Goal: Task Accomplishment & Management: Use online tool/utility

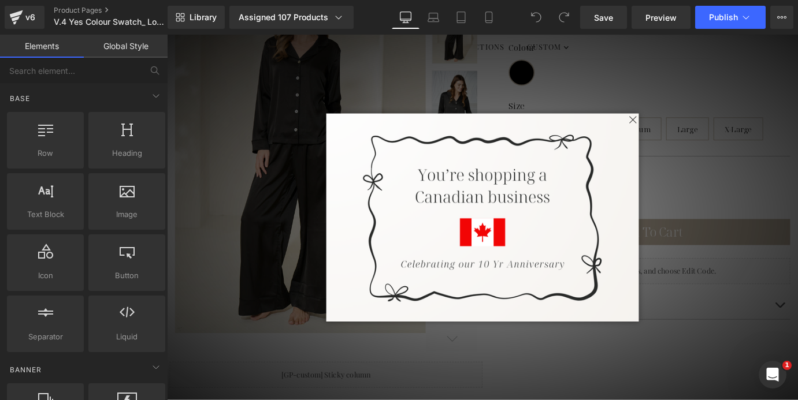
scroll to position [222, 0]
click at [680, 127] on span at bounding box center [682, 129] width 14 height 14
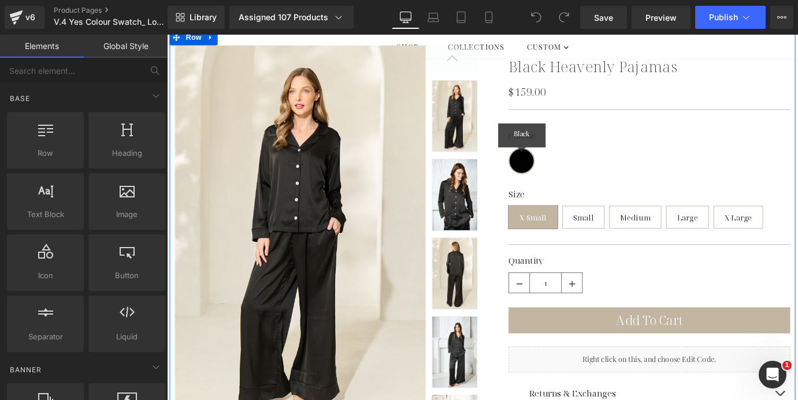
scroll to position [120, 0]
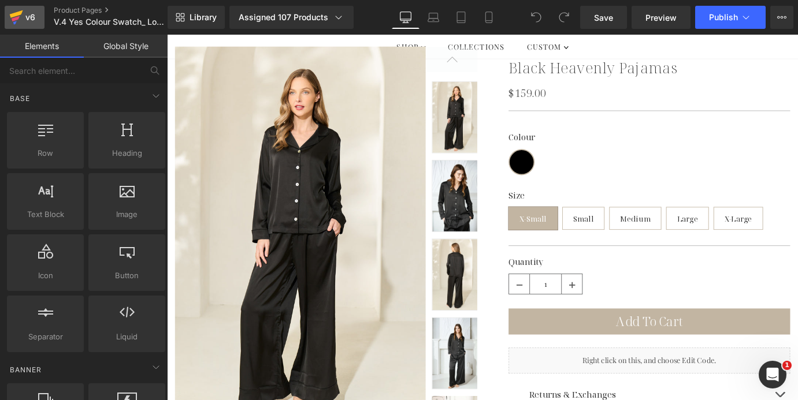
click at [19, 13] on icon at bounding box center [16, 14] width 13 height 8
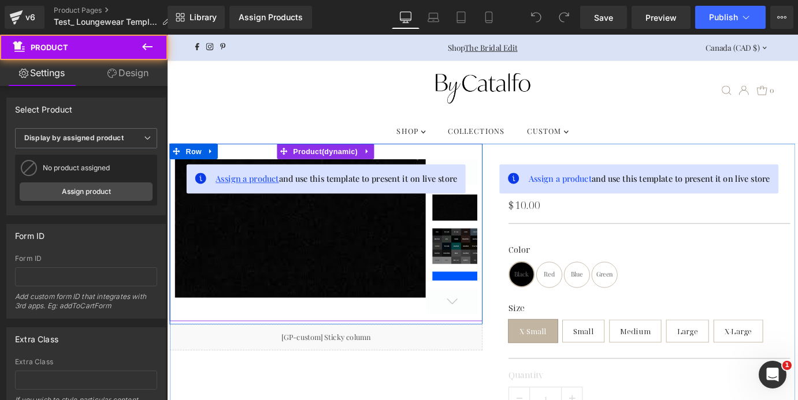
click at [247, 198] on span "Assign a product" at bounding box center [256, 194] width 70 height 12
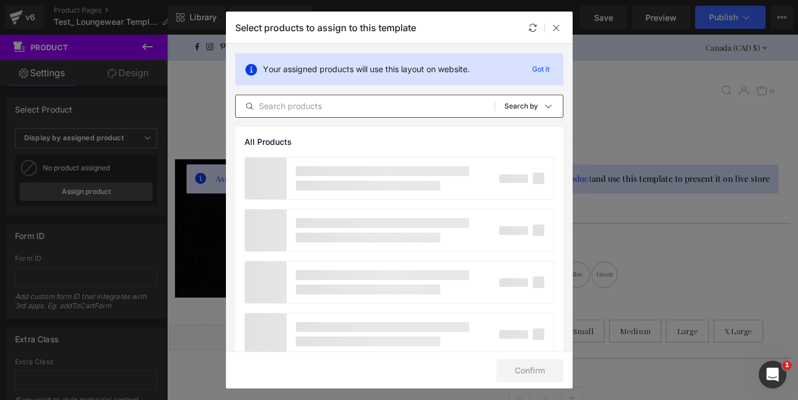
click at [0, 0] on input "text" at bounding box center [0, 0] width 0 height 0
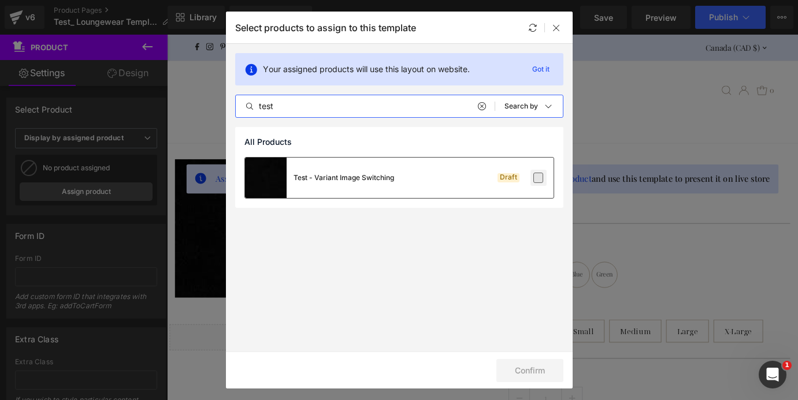
type input "test"
click at [540, 179] on label at bounding box center [538, 178] width 10 height 10
click at [538, 178] on input "checkbox" at bounding box center [538, 178] width 0 height 0
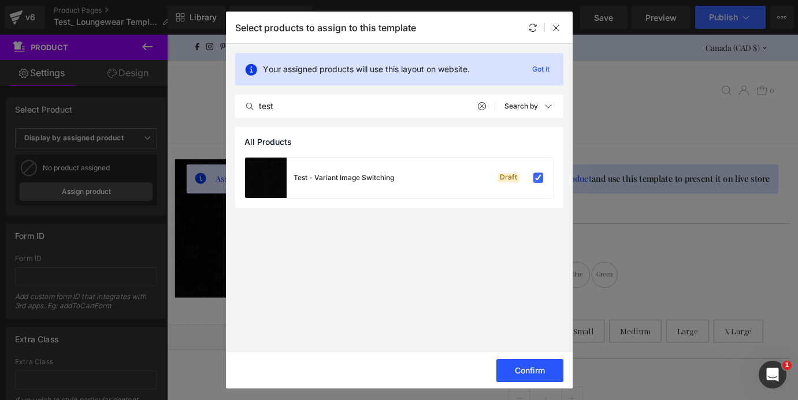
click at [0, 0] on button "Confirm" at bounding box center [0, 0] width 0 height 0
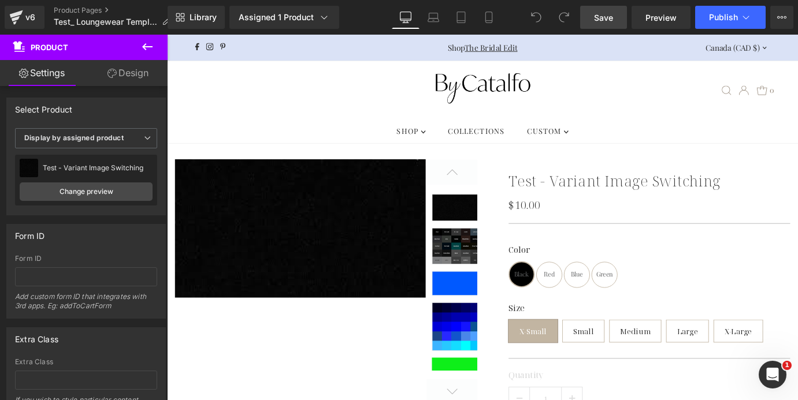
click at [603, 20] on span "Save" at bounding box center [603, 18] width 19 height 12
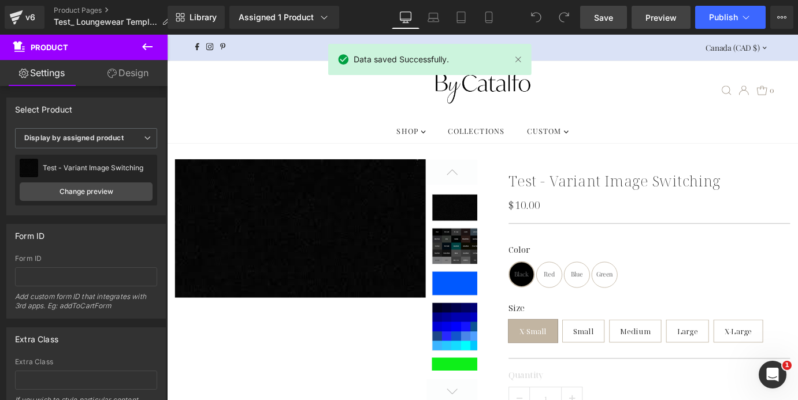
click at [664, 21] on span "Preview" at bounding box center [660, 18] width 31 height 12
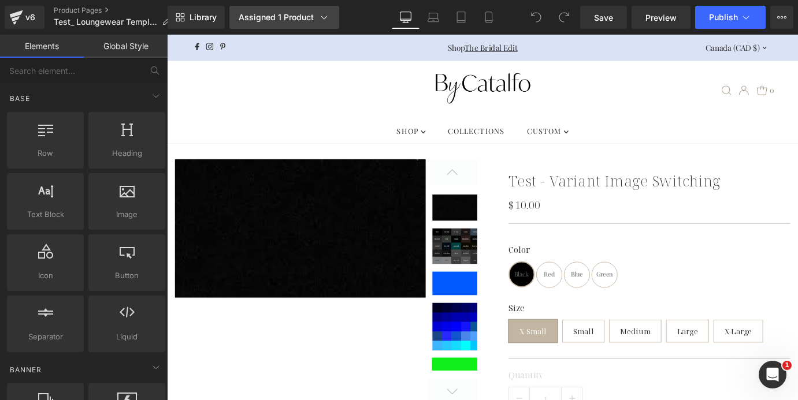
click at [268, 17] on div "Assigned 1 Product" at bounding box center [284, 18] width 91 height 12
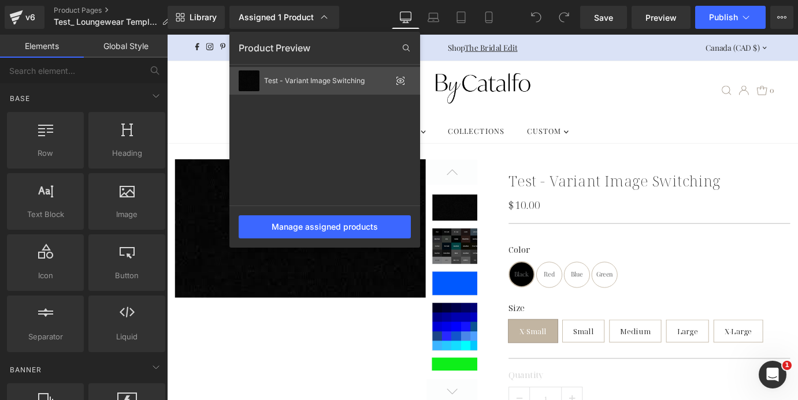
click at [377, 75] on div "Test - Variant Image Switching" at bounding box center [324, 81] width 191 height 28
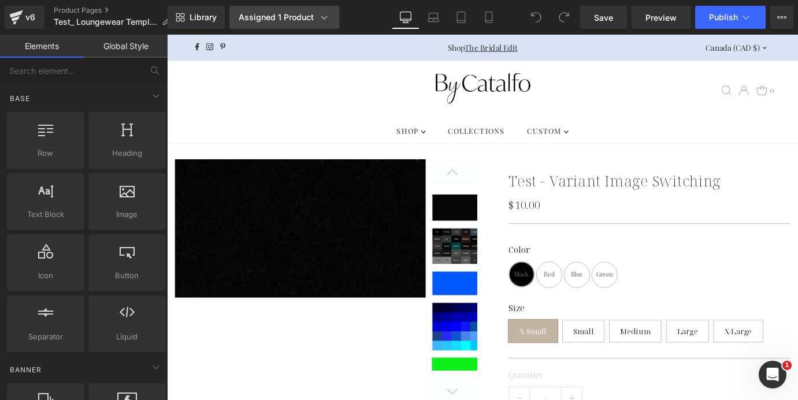
click at [305, 18] on div "Assigned 1 Product" at bounding box center [284, 18] width 91 height 12
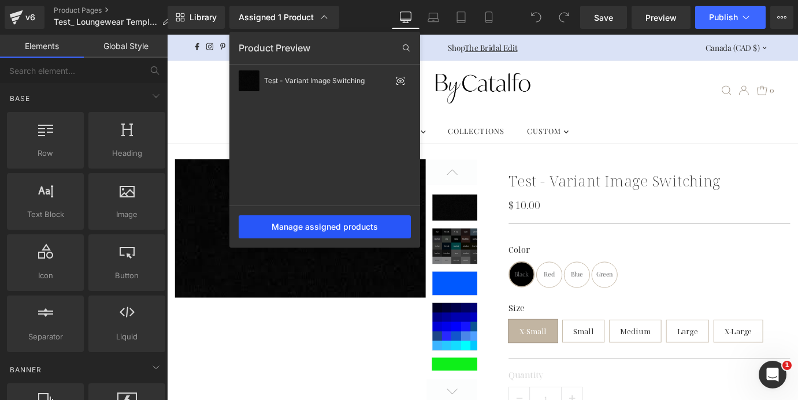
click at [325, 232] on div "Manage assigned products" at bounding box center [325, 227] width 172 height 23
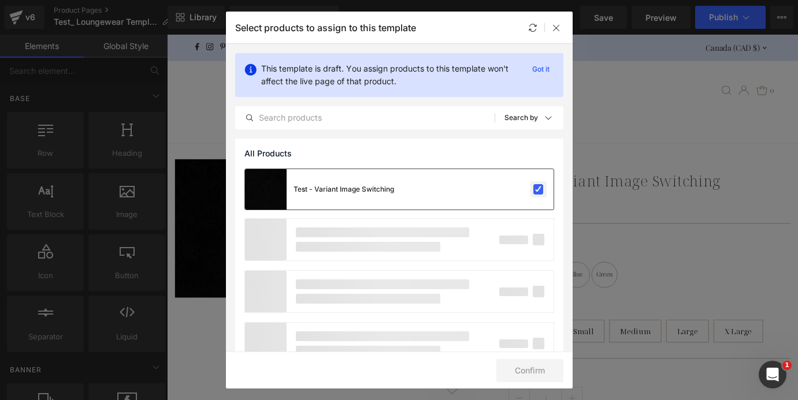
click at [537, 192] on label at bounding box center [538, 189] width 10 height 10
click at [538, 190] on input "checkbox" at bounding box center [538, 190] width 0 height 0
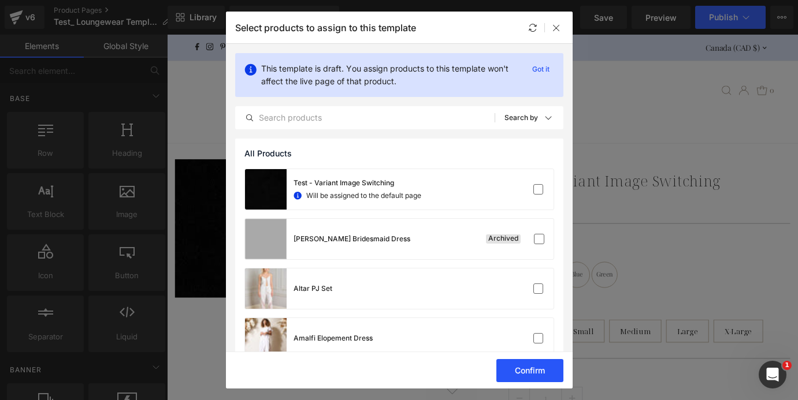
click at [532, 376] on button "Confirm" at bounding box center [529, 370] width 67 height 23
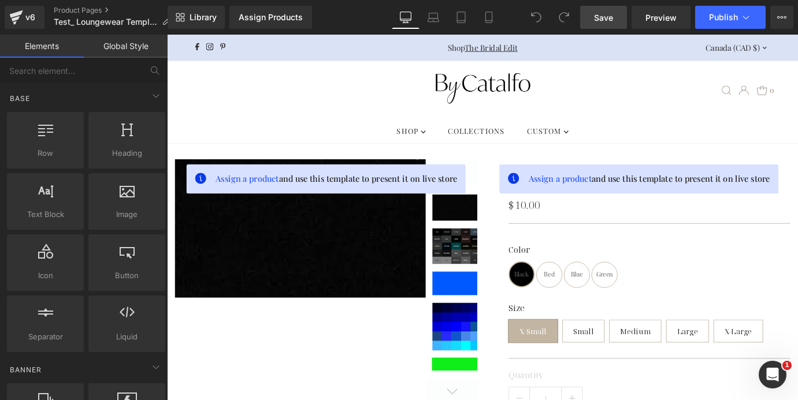
click at [615, 20] on link "Save" at bounding box center [603, 17] width 47 height 23
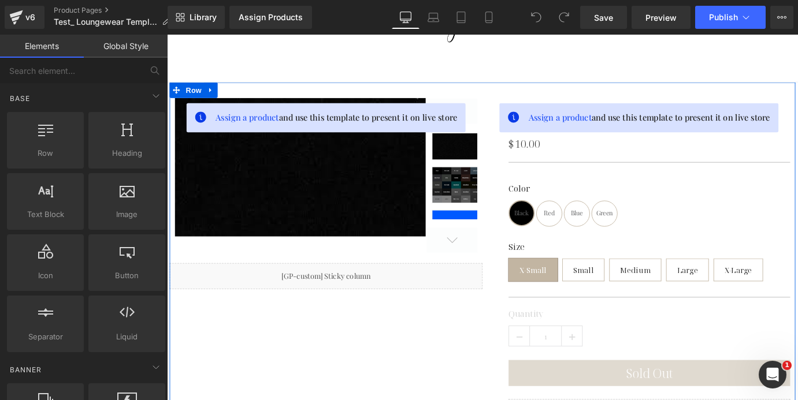
scroll to position [69, 0]
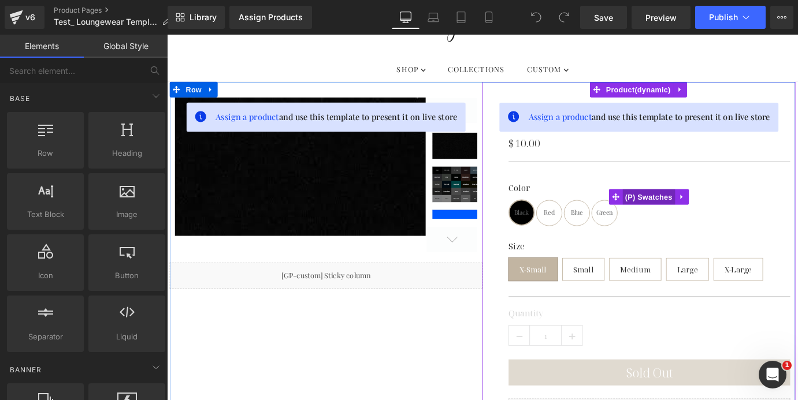
click at [690, 220] on span "(P) Swatches" at bounding box center [700, 214] width 58 height 17
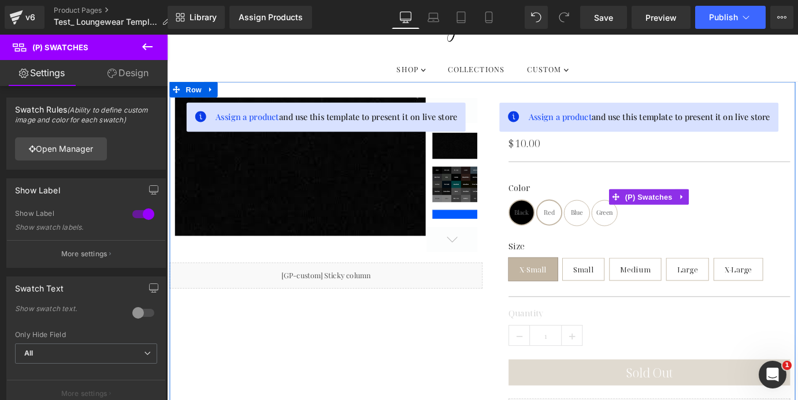
click at [585, 231] on span "Red" at bounding box center [591, 231] width 12 height 27
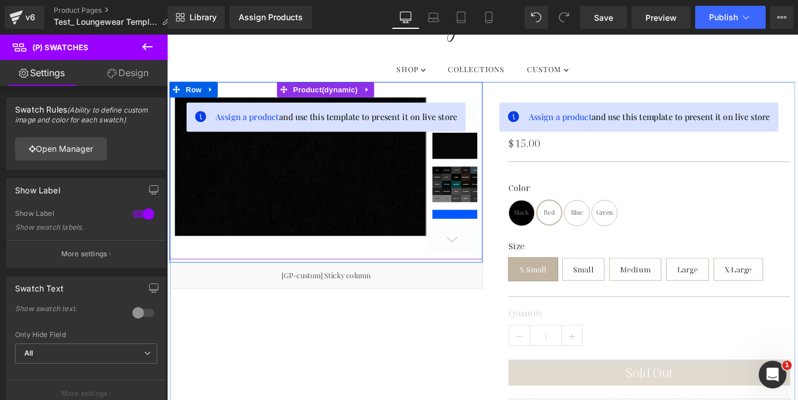
click at [259, 135] on div "Assign a product and use this template to present it on live store" at bounding box center [343, 126] width 309 height 32
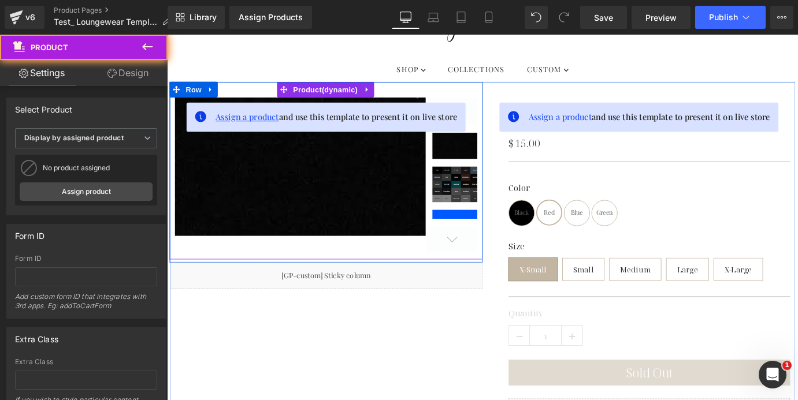
click at [256, 127] on span "Assign a product" at bounding box center [256, 126] width 70 height 12
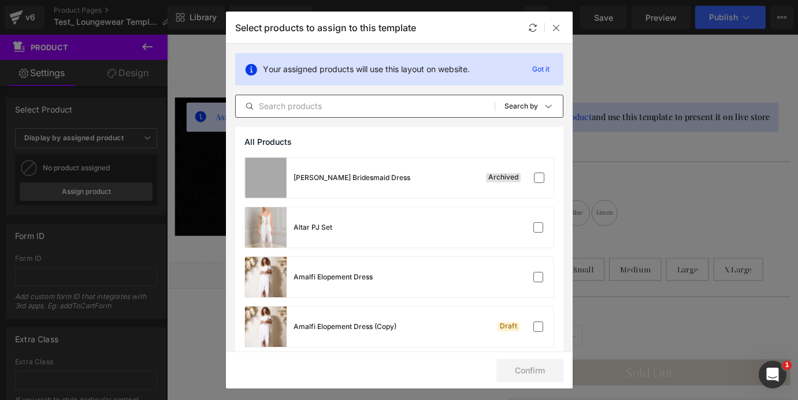
click at [44, 85] on input "text" at bounding box center [29, 78] width 31 height 14
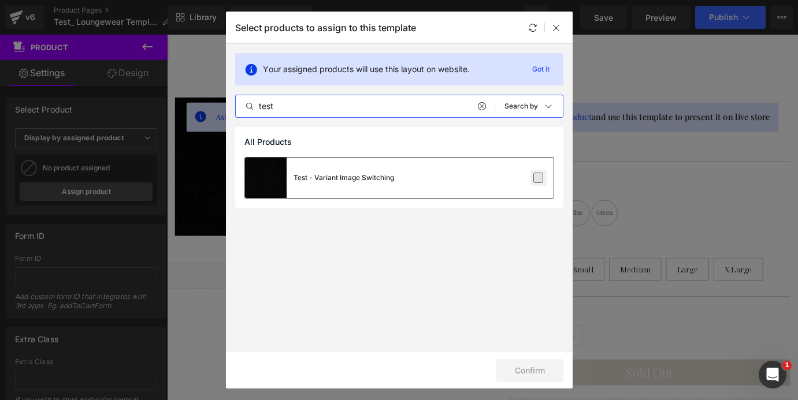
type input "test"
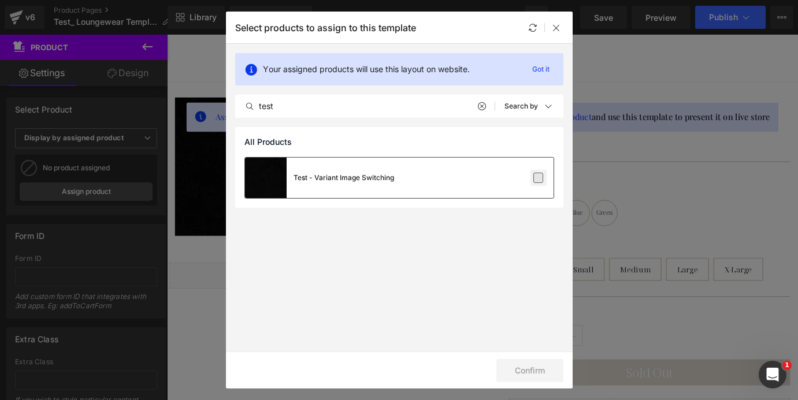
click at [0, 0] on label at bounding box center [0, 0] width 0 height 0
click at [0, 0] on input "checkbox" at bounding box center [0, 0] width 0 height 0
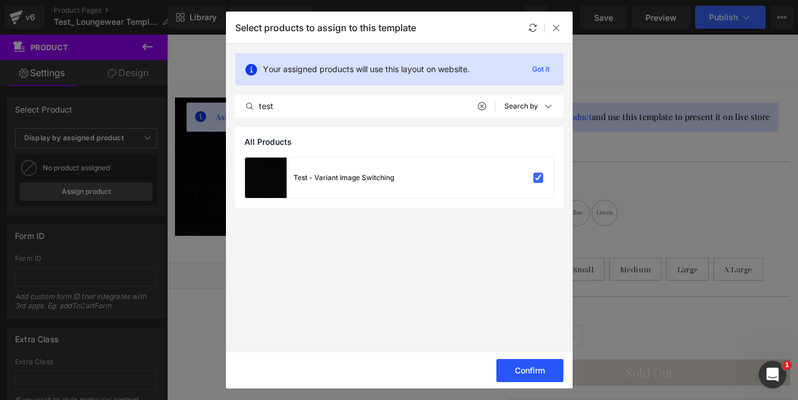
click at [541, 369] on button "Confirm" at bounding box center [529, 370] width 67 height 23
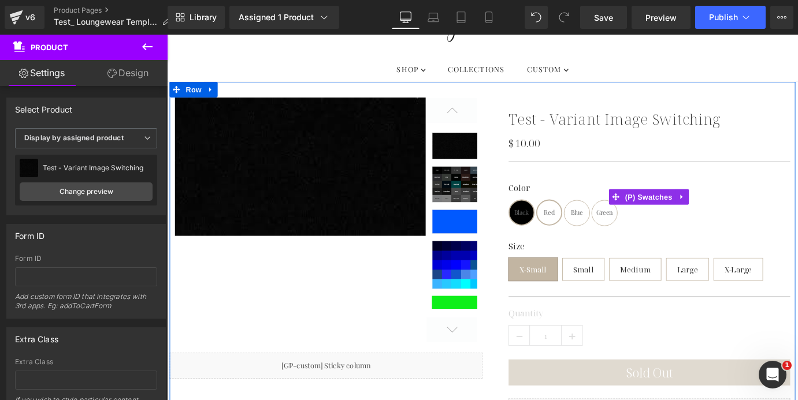
click at [589, 233] on span "Red" at bounding box center [591, 231] width 12 height 27
click at [623, 237] on span "Blue" at bounding box center [621, 231] width 13 height 27
click at [649, 234] on span "Green" at bounding box center [651, 231] width 18 height 27
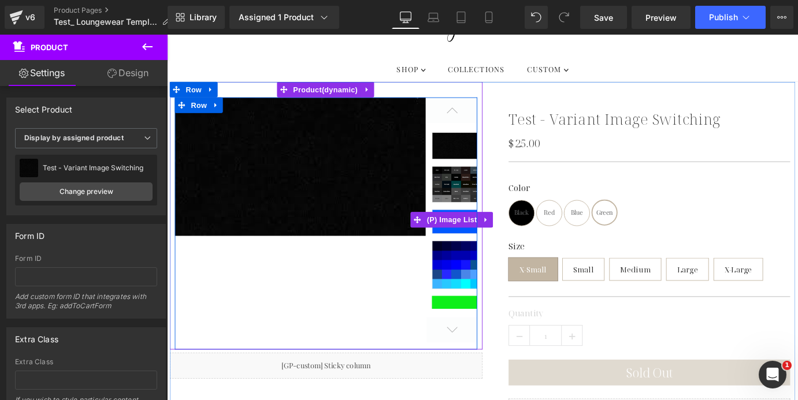
click at [466, 195] on img at bounding box center [487, 200] width 54 height 40
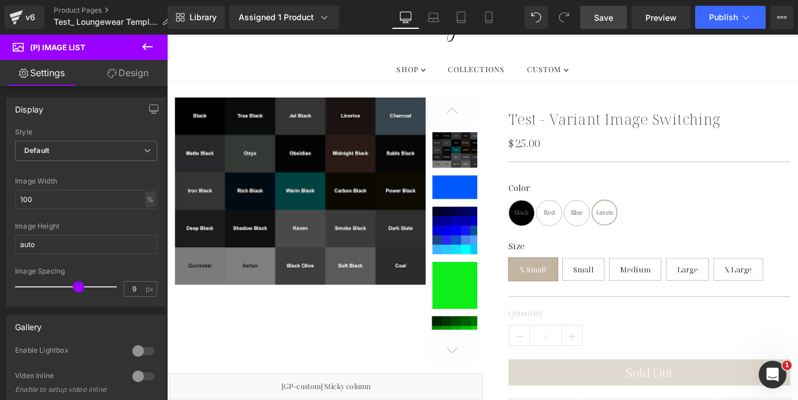
click at [604, 20] on span "Save" at bounding box center [603, 18] width 19 height 12
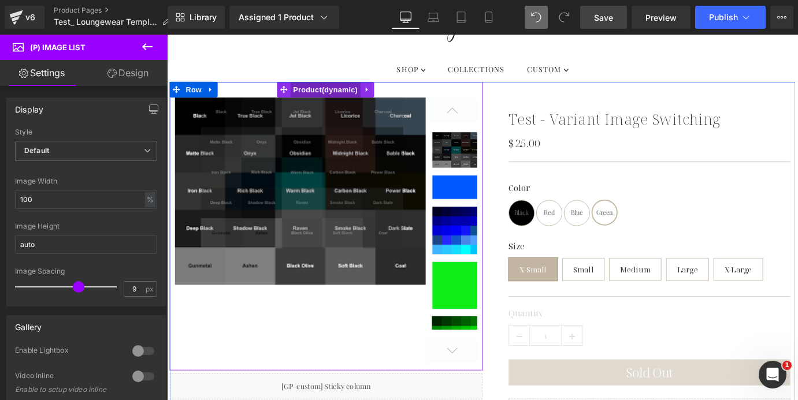
click at [322, 99] on span "Product" at bounding box center [342, 95] width 77 height 17
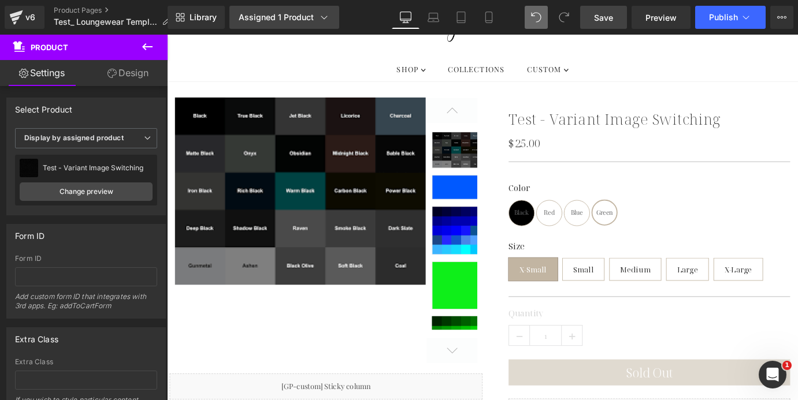
click at [278, 10] on link "Assigned 1 Product" at bounding box center [284, 17] width 110 height 23
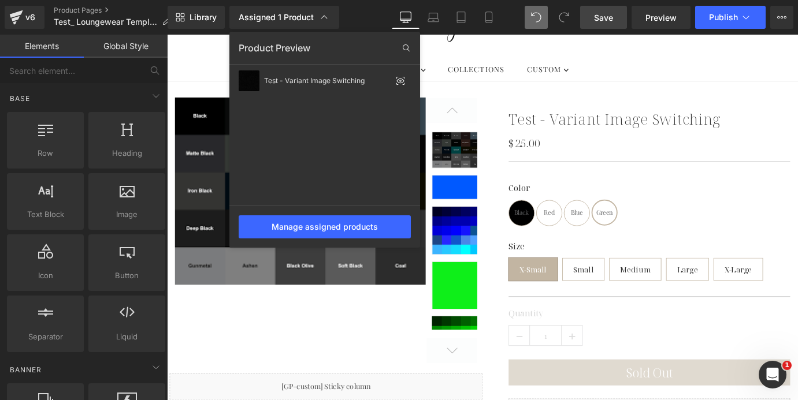
click at [512, 38] on div at bounding box center [482, 218] width 631 height 366
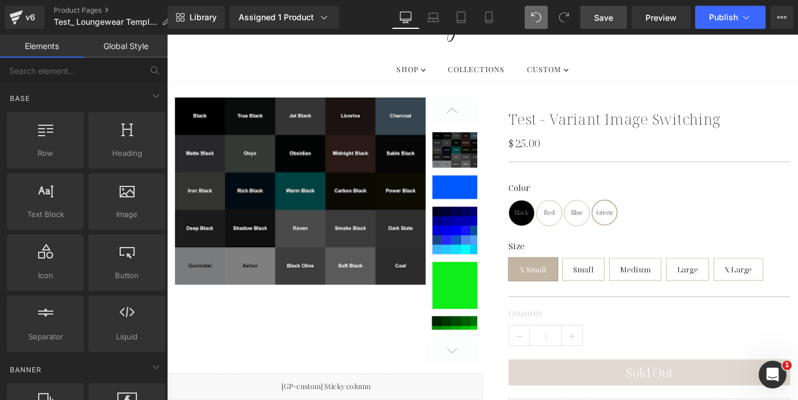
click at [610, 17] on span "Save" at bounding box center [603, 18] width 19 height 12
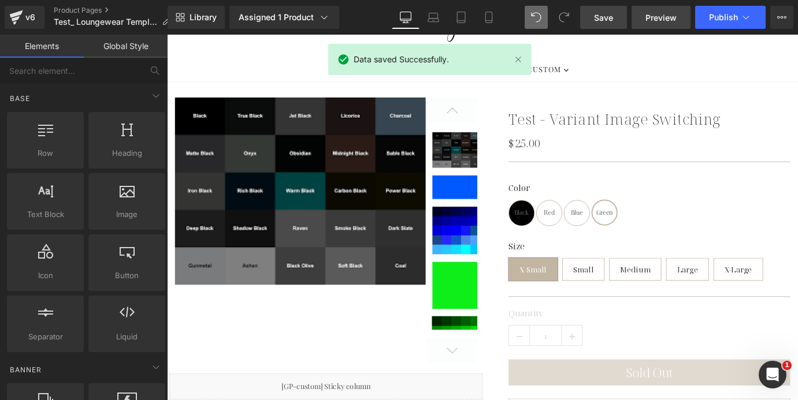
click at [671, 20] on span "Preview" at bounding box center [660, 18] width 31 height 12
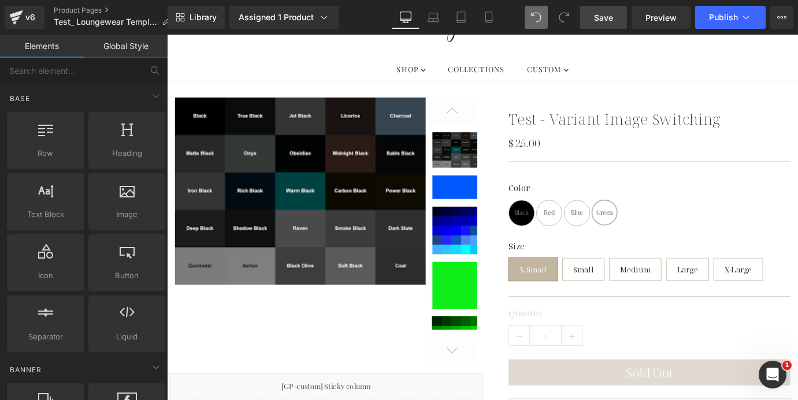
click at [605, 19] on span "Save" at bounding box center [603, 18] width 19 height 12
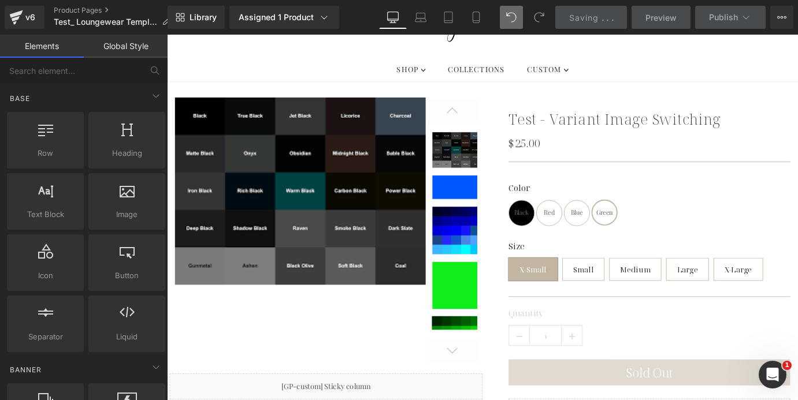
click at [651, 22] on span "Preview" at bounding box center [660, 18] width 31 height 12
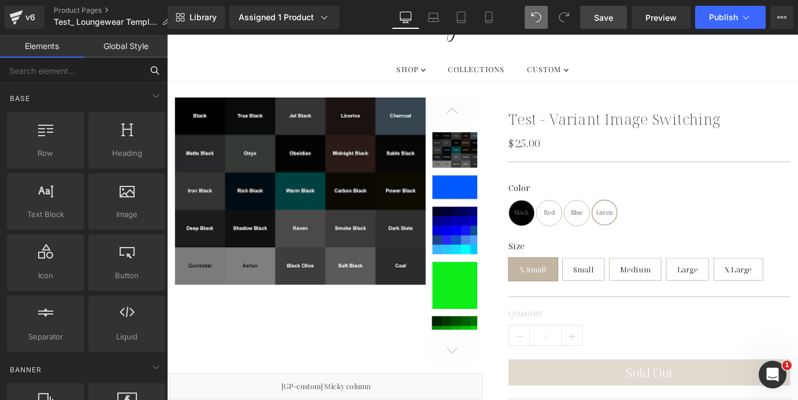
click at [4, 79] on input "text" at bounding box center [71, 70] width 142 height 25
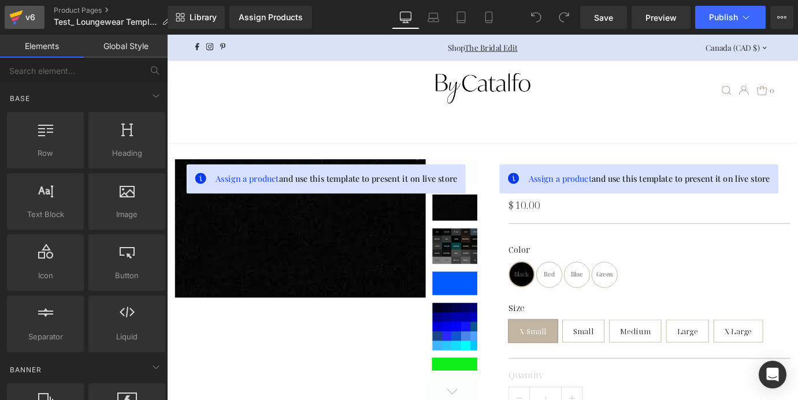
click at [20, 6] on icon at bounding box center [16, 17] width 14 height 29
